Goal: Transaction & Acquisition: Purchase product/service

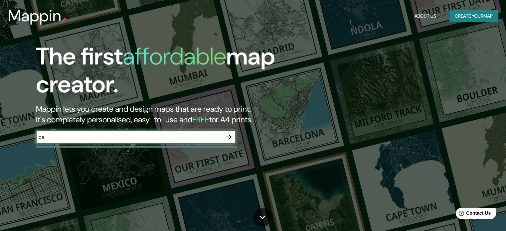
type input "c"
type input "[GEOGRAPHIC_DATA]"
click at [229, 139] on icon "button" at bounding box center [228, 136] width 5 height 5
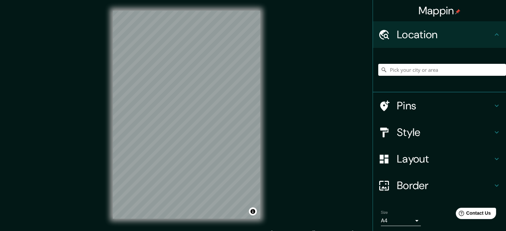
click at [481, 127] on h4 "Style" at bounding box center [445, 132] width 96 height 13
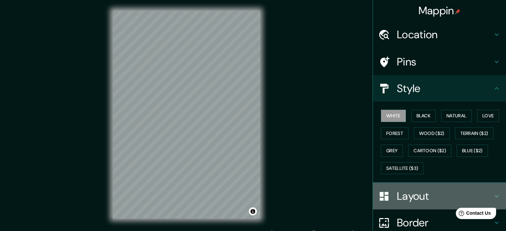
click at [478, 193] on h4 "Layout" at bounding box center [445, 196] width 96 height 13
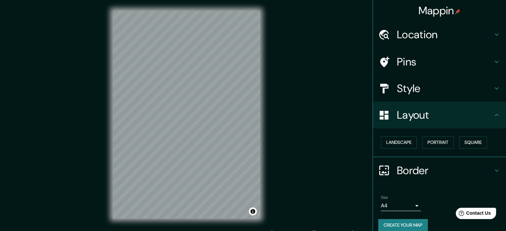
scroll to position [7, 0]
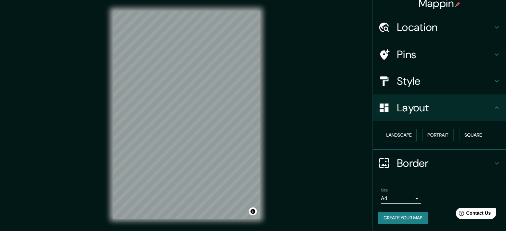
click at [401, 137] on button "Landscape" at bounding box center [399, 135] width 36 height 12
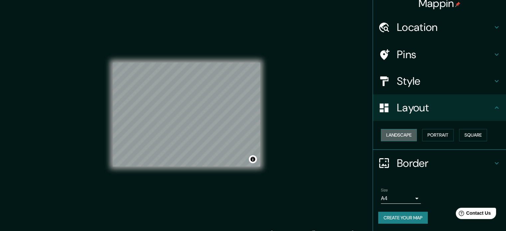
click at [401, 137] on button "Landscape" at bounding box center [399, 135] width 36 height 12
click at [404, 135] on button "Landscape" at bounding box center [399, 135] width 36 height 12
click at [444, 133] on button "Portrait" at bounding box center [438, 135] width 32 height 12
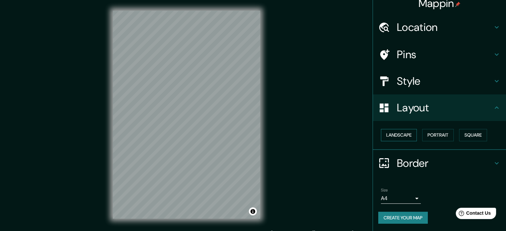
click at [401, 134] on button "Landscape" at bounding box center [399, 135] width 36 height 12
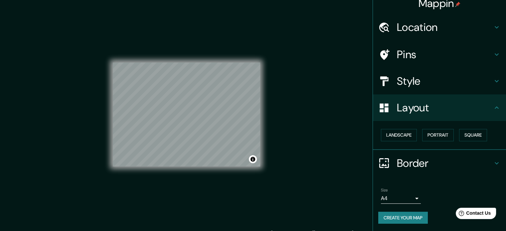
click at [479, 110] on h4 "Layout" at bounding box center [445, 107] width 96 height 13
click at [496, 107] on div "Layout" at bounding box center [439, 107] width 133 height 27
click at [495, 107] on icon at bounding box center [497, 107] width 4 height 2
click at [494, 163] on icon at bounding box center [497, 163] width 8 height 8
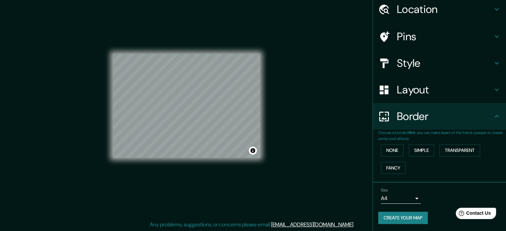
scroll to position [0, 0]
